Goal: Task Accomplishment & Management: Complete application form

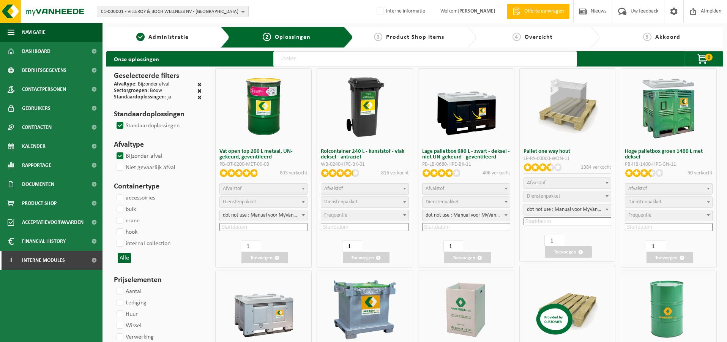
select select
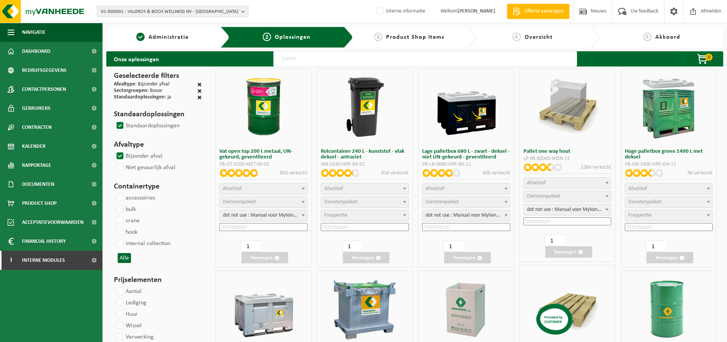
select select
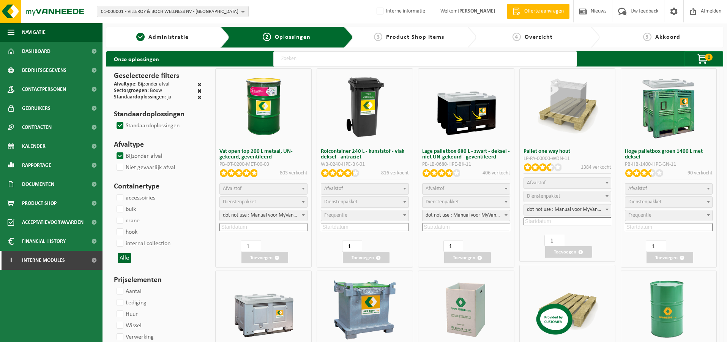
select select
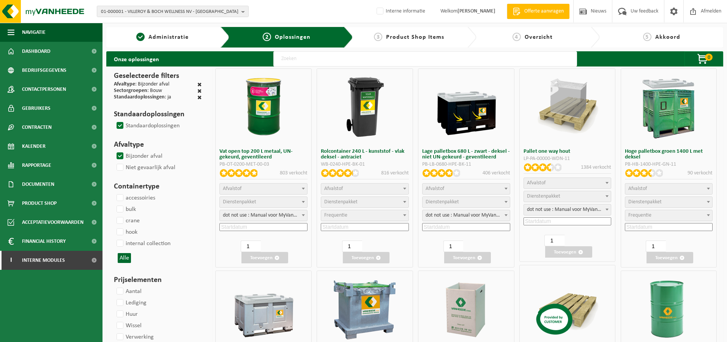
select select
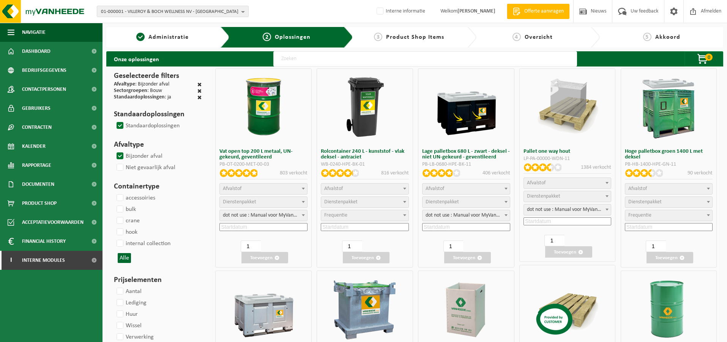
select select
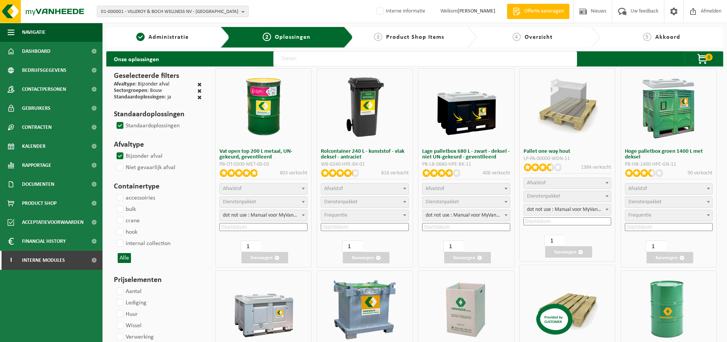
select select
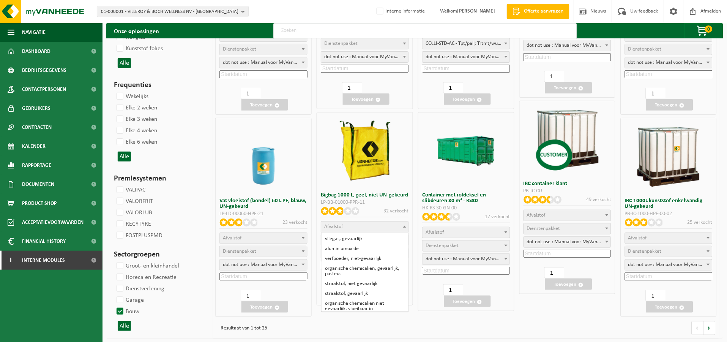
scroll to position [63, 0]
